Goal: Book appointment/travel/reservation

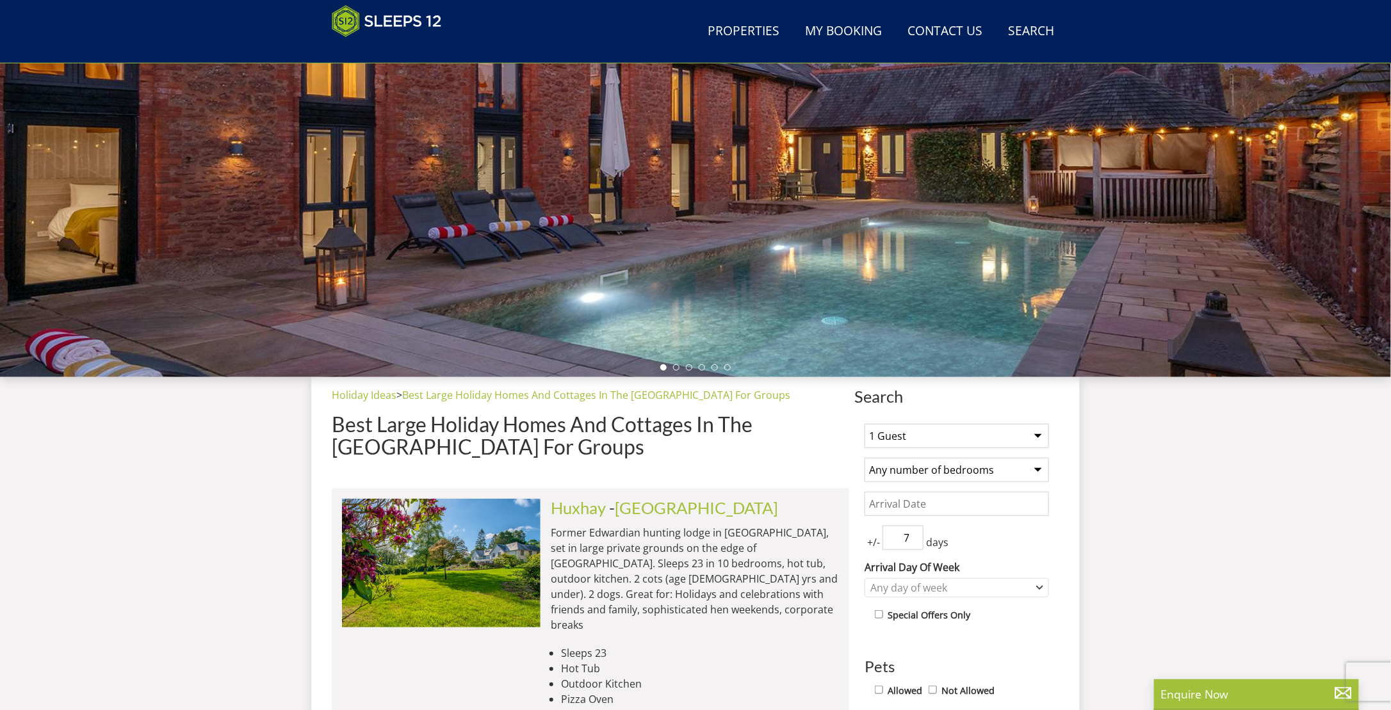
scroll to position [268, 0]
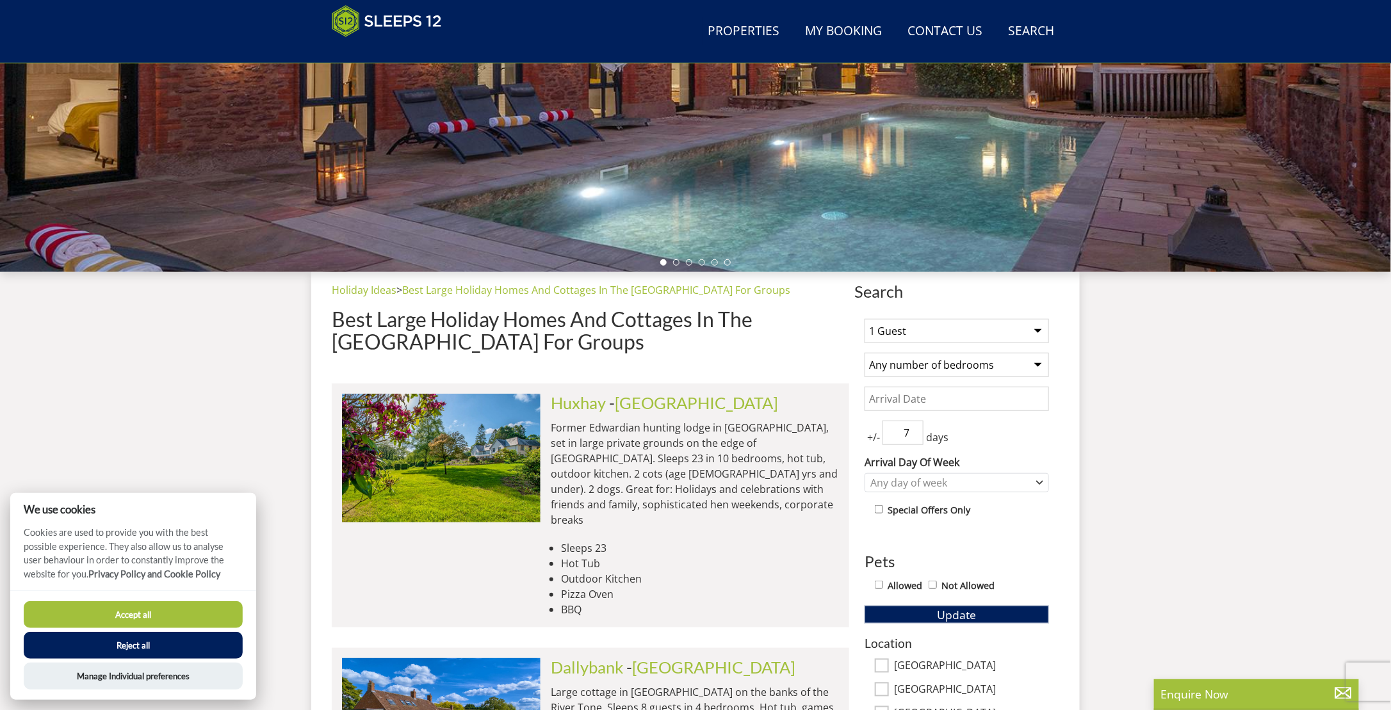
click at [1012, 331] on select "1 Guest 2 Guests 3 Guests 4 Guests 5 Guests 6 Guests 7 Guests 8 Guests 9 Guests…" at bounding box center [957, 331] width 184 height 24
select select "12"
click at [865, 319] on select "1 Guest 2 Guests 3 Guests 4 Guests 5 Guests 6 Guests 7 Guests 8 Guests 9 Guests…" at bounding box center [957, 331] width 184 height 24
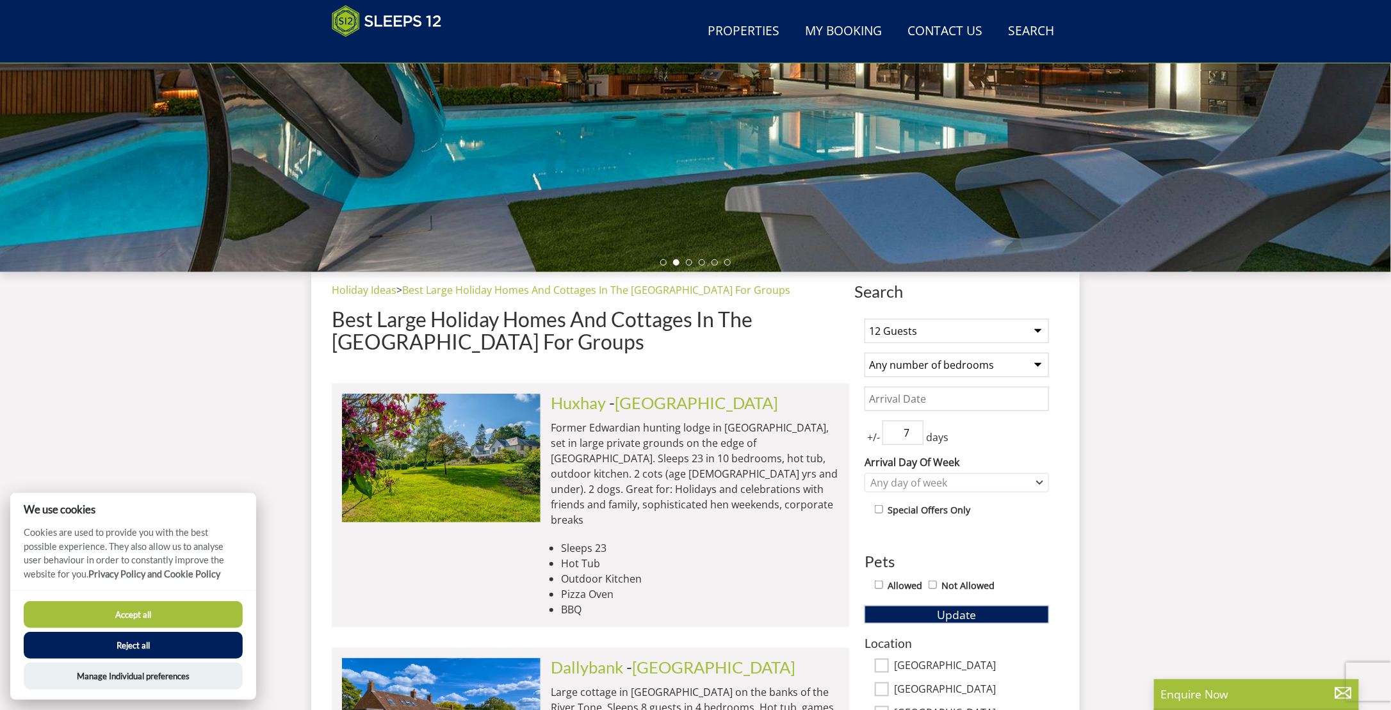
click at [1009, 366] on select "Any number of bedrooms 4 Bedrooms 5 Bedrooms 6 Bedrooms 7 Bedrooms 8 Bedrooms 9…" at bounding box center [957, 365] width 184 height 24
select select "6"
click at [865, 353] on select "Any number of bedrooms 4 Bedrooms 5 Bedrooms 6 Bedrooms 7 Bedrooms 8 Bedrooms 9…" at bounding box center [957, 365] width 184 height 24
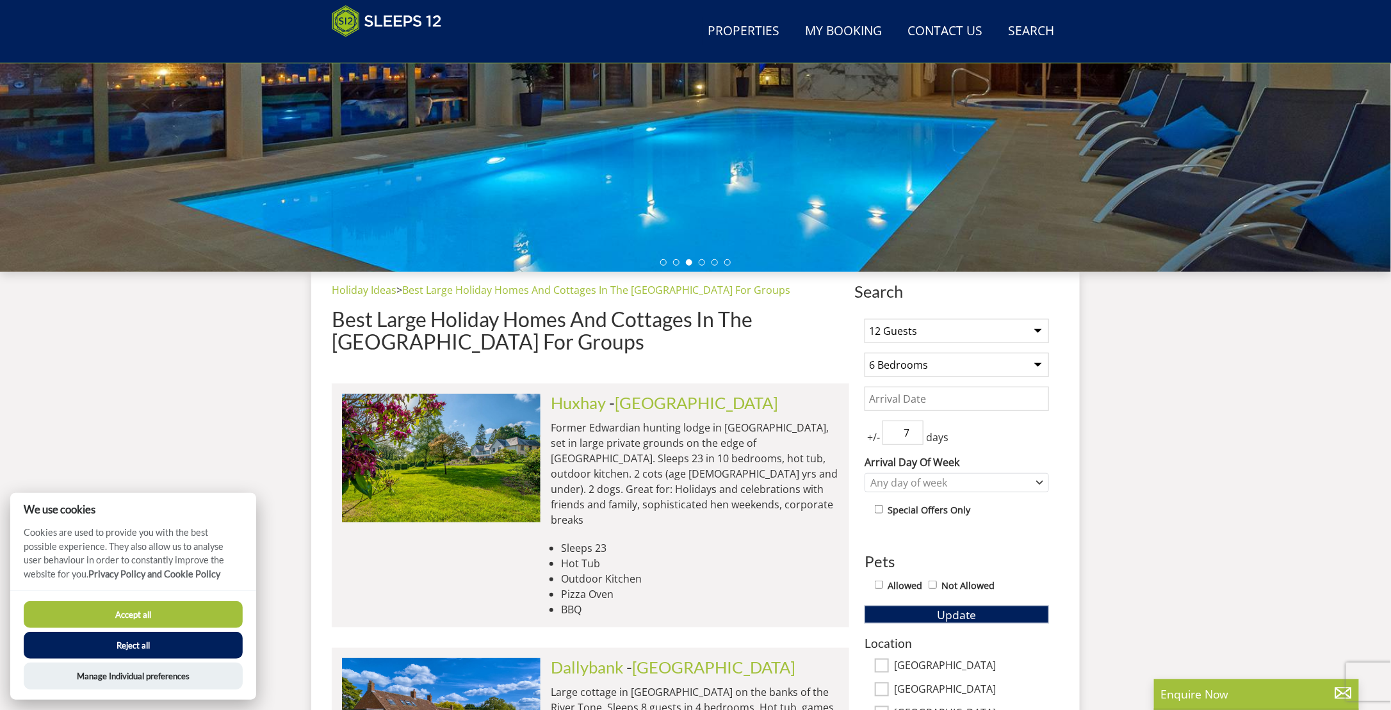
scroll to position [396, 0]
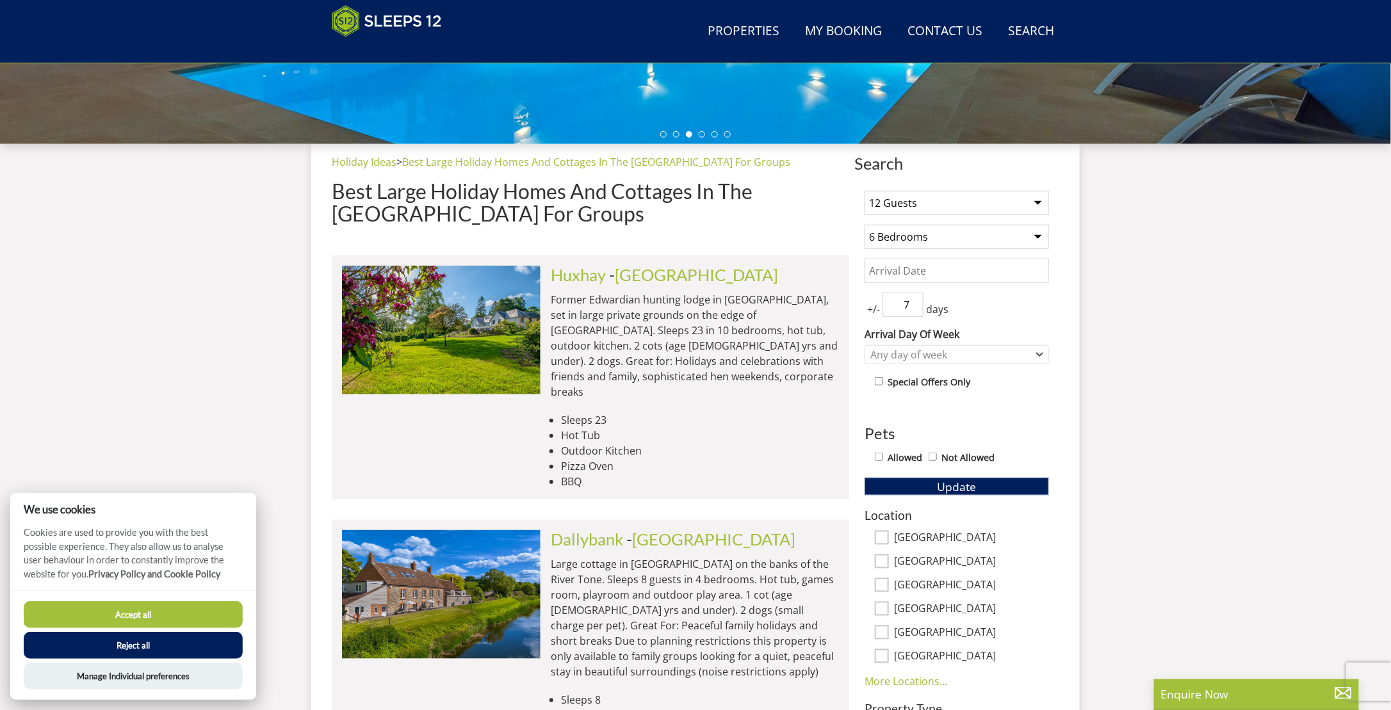
click at [883, 454] on input "Allowed" at bounding box center [879, 457] width 8 height 8
checkbox input "true"
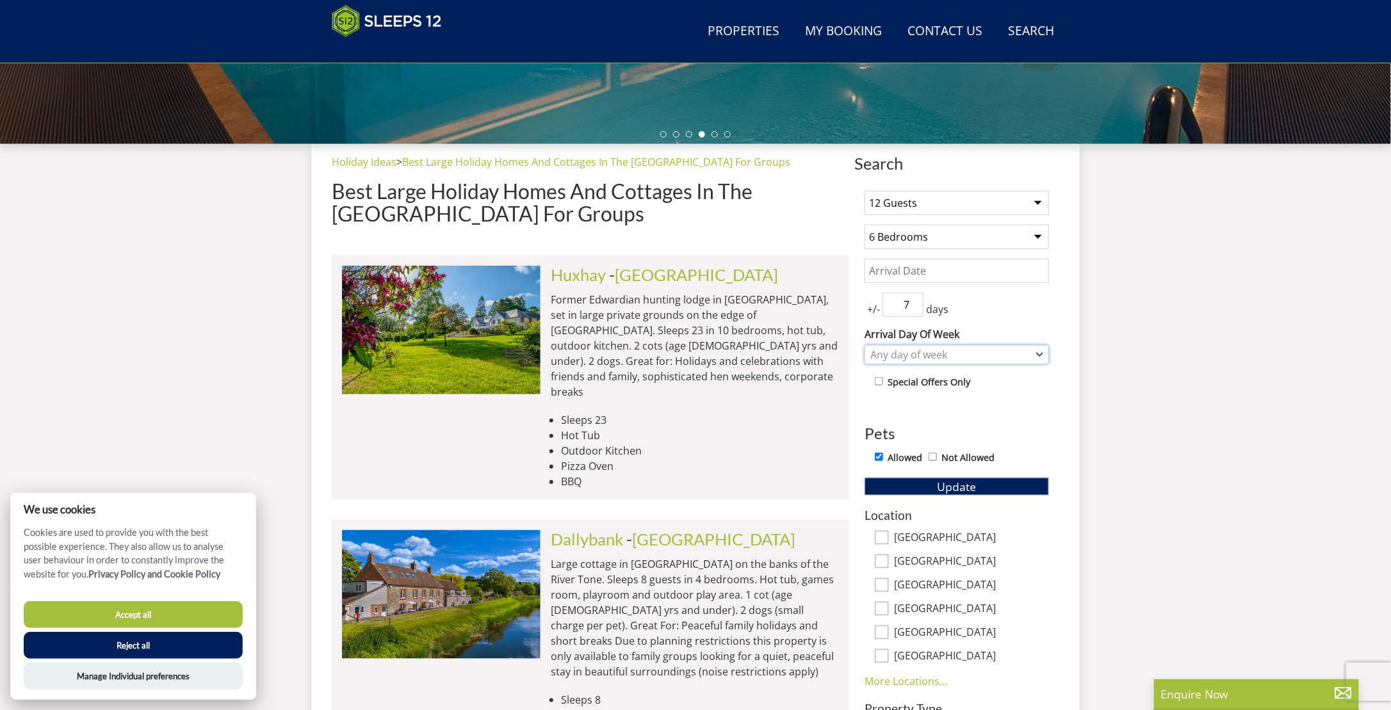
click at [966, 352] on div "Any day of week" at bounding box center [950, 355] width 166 height 14
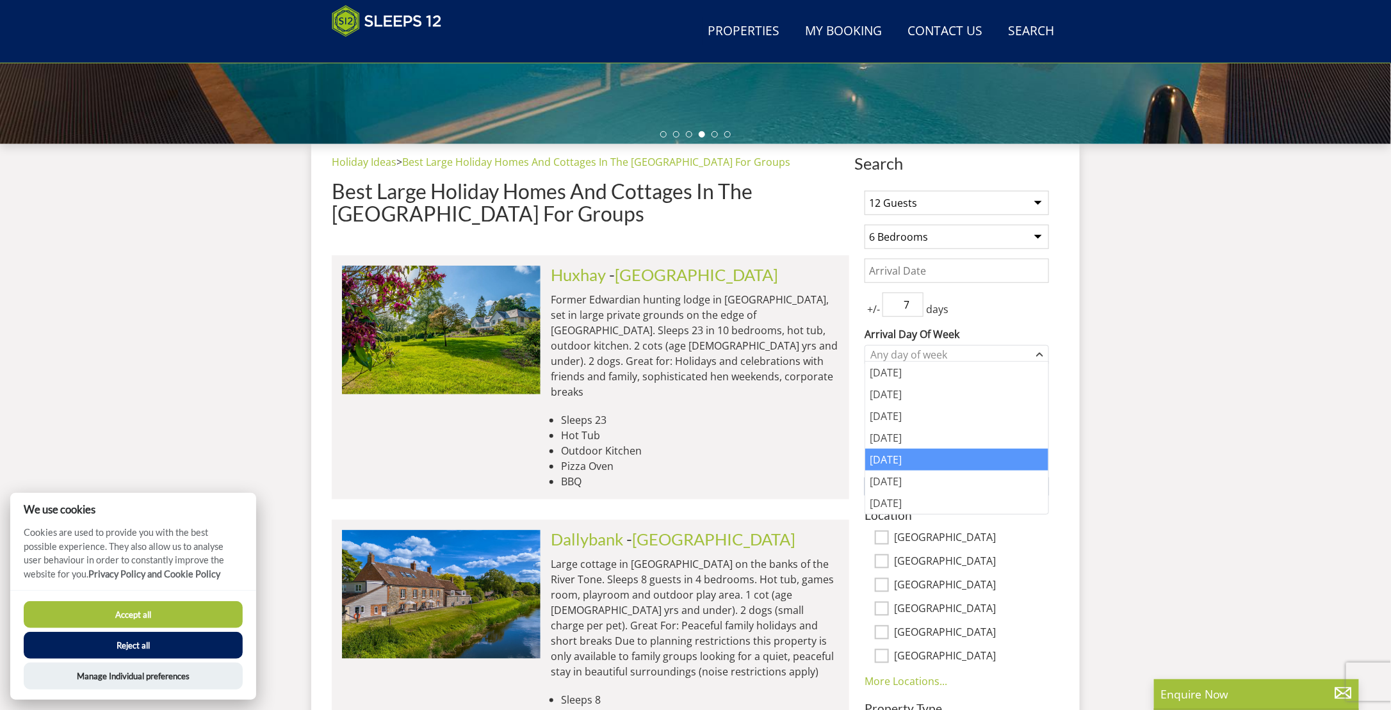
click at [927, 455] on div "[DATE]" at bounding box center [956, 460] width 183 height 22
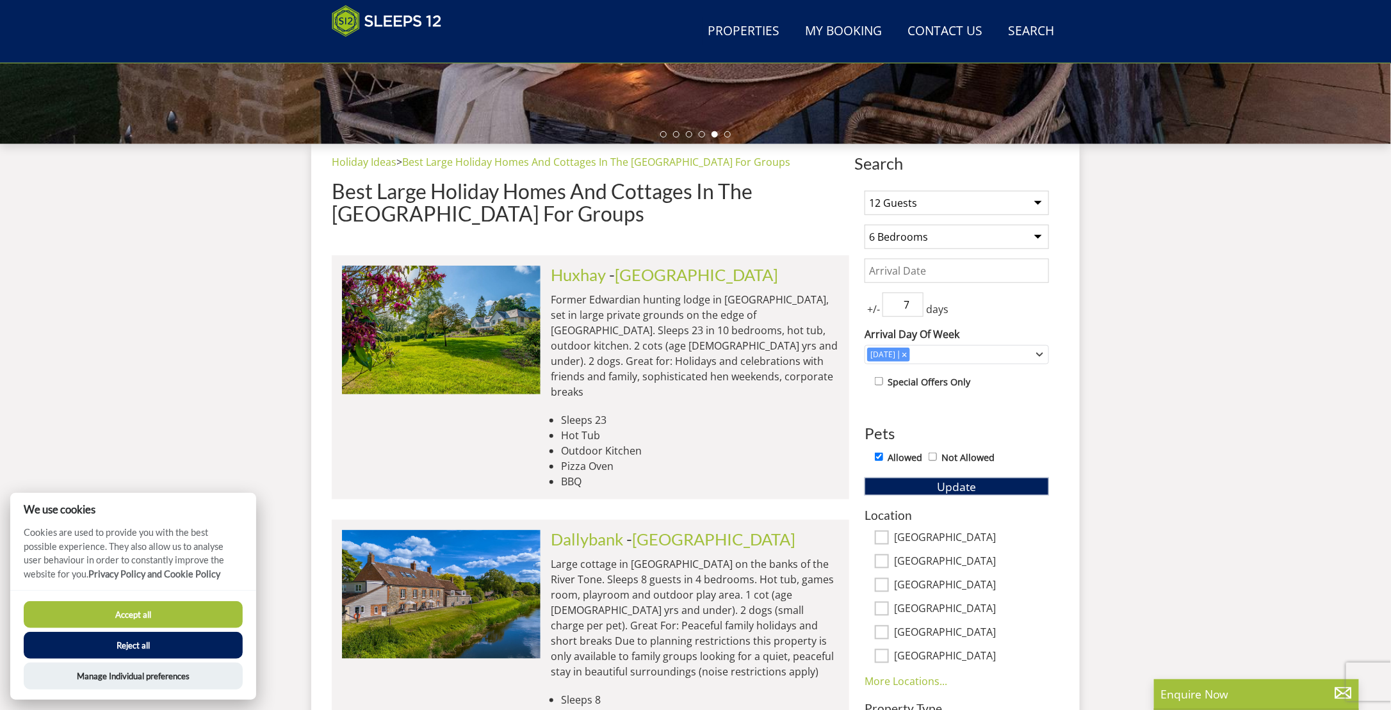
drag, startPoint x: 910, startPoint y: 301, endPoint x: 897, endPoint y: 301, distance: 12.8
click at [897, 301] on input "7" at bounding box center [903, 305] width 41 height 24
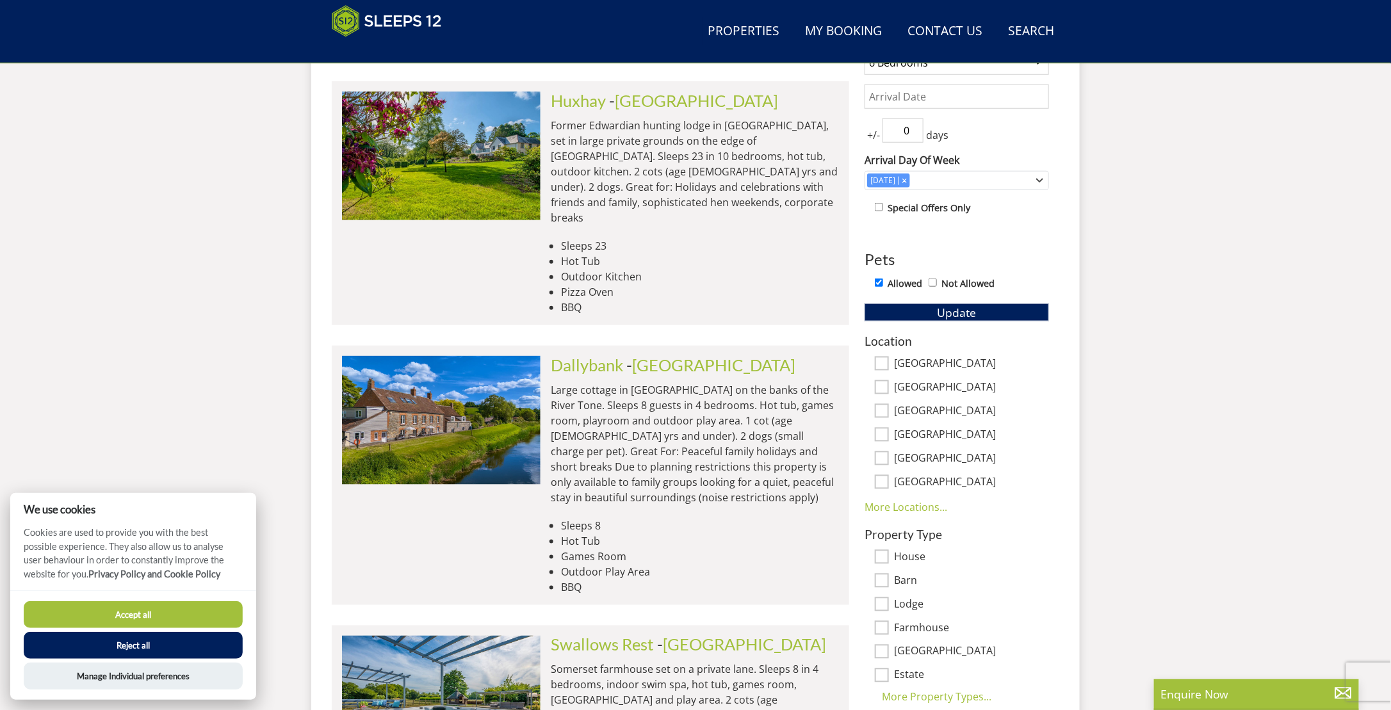
scroll to position [588, 0]
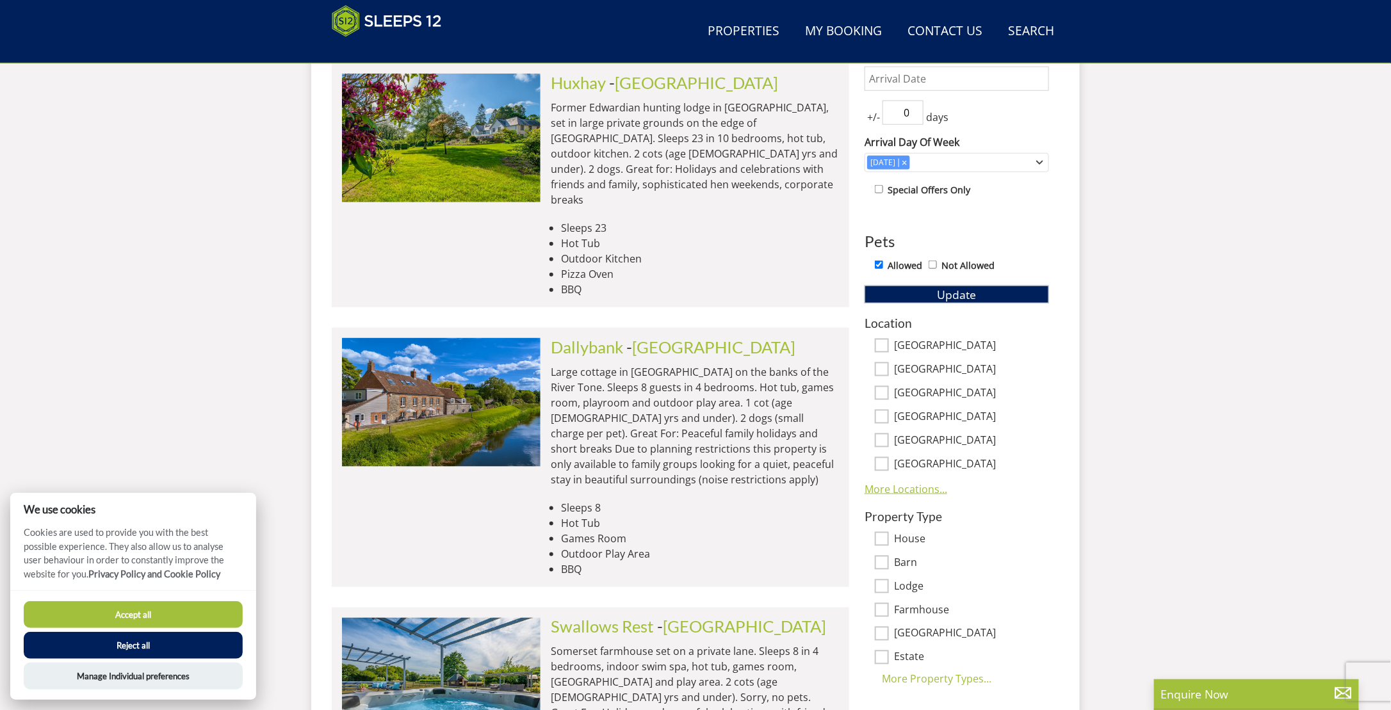
type input "0"
click at [930, 492] on link "More Locations..." at bounding box center [906, 489] width 83 height 14
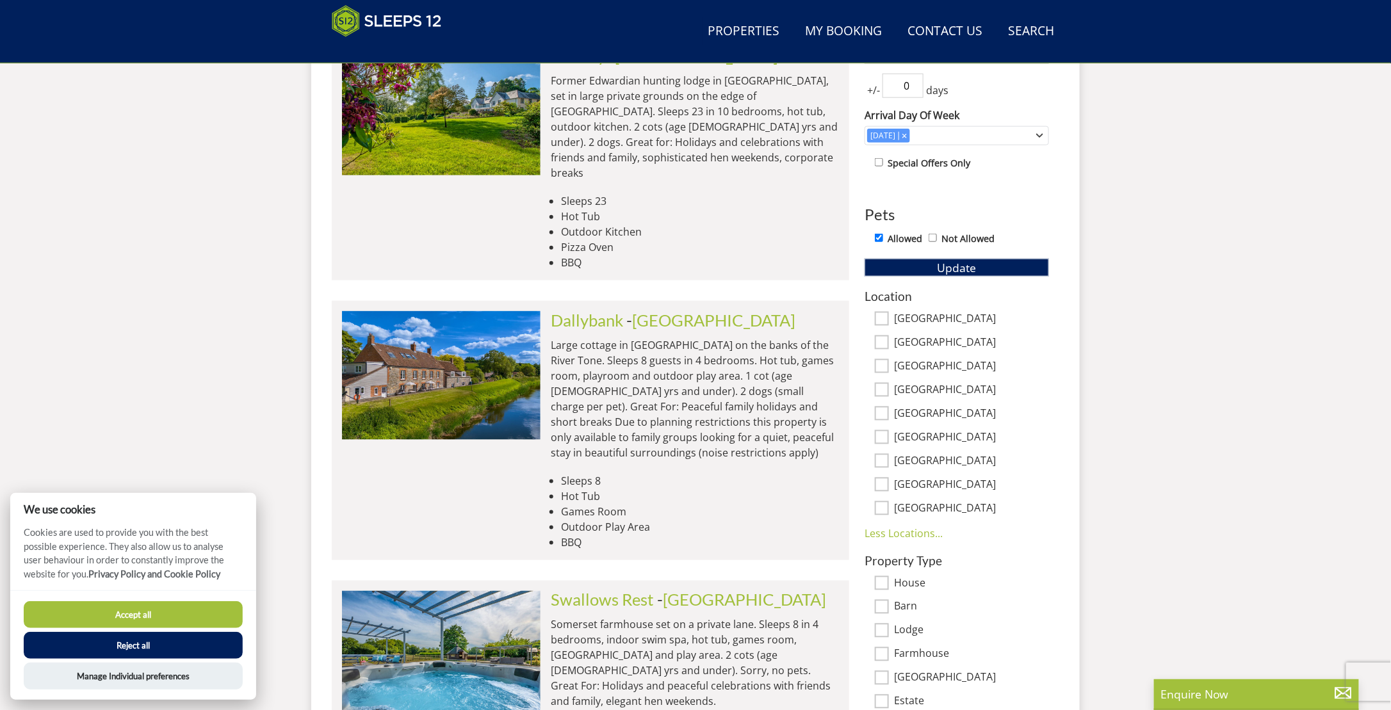
scroll to position [524, 0]
